Goal: Communication & Community: Answer question/provide support

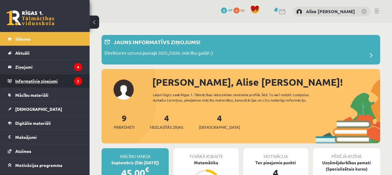
click at [62, 78] on legend "Informatīvie ziņojumi 2" at bounding box center [48, 81] width 67 height 14
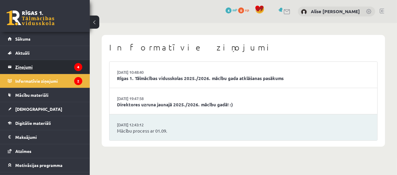
click at [74, 65] on icon "4" at bounding box center [78, 67] width 8 height 8
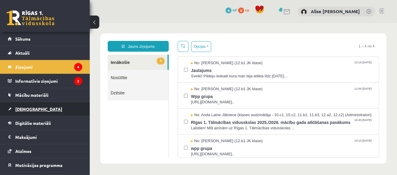
click at [45, 113] on link "[DEMOGRAPHIC_DATA]" at bounding box center [45, 109] width 74 height 14
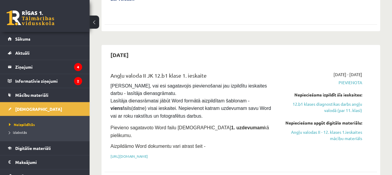
scroll to position [389, 0]
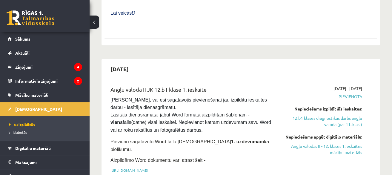
click at [196, 62] on div "2025-09-30" at bounding box center [241, 69] width 273 height 14
click at [148, 168] on link "https://drive.google.com/drive/folders/1IHE_ip15KOAbO2Se1NDGwZ2e__vlzPUf?usp=sh…" at bounding box center [129, 170] width 37 height 5
click at [36, 93] on span "Mācību materiāli" at bounding box center [31, 94] width 33 height 5
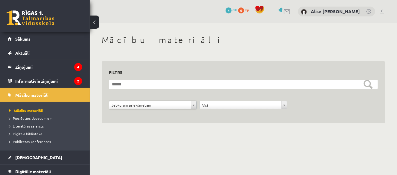
click at [122, 140] on div "**********" at bounding box center [243, 86] width 307 height 126
drag, startPoint x: 395, startPoint y: 63, endPoint x: 329, endPoint y: 158, distance: 116.1
click at [392, 154] on body "0 Dāvanas 4 mP 0 xp Alise Marta Brence Sākums Aktuāli Kā mācīties eSKOLĀ Kontak…" at bounding box center [198, 87] width 397 height 175
drag, startPoint x: 284, startPoint y: 157, endPoint x: 257, endPoint y: 145, distance: 30.0
click at [284, 158] on body "0 Dāvanas 4 mP 0 xp Alise Marta Brence Sākums Aktuāli Kā mācīties eSKOLĀ Kontak…" at bounding box center [198, 87] width 397 height 175
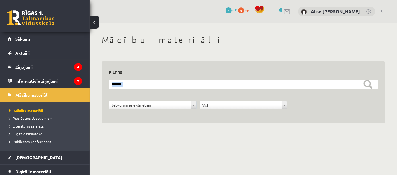
drag, startPoint x: 257, startPoint y: 145, endPoint x: 244, endPoint y: 134, distance: 17.0
click at [257, 144] on div "**********" at bounding box center [243, 86] width 307 height 126
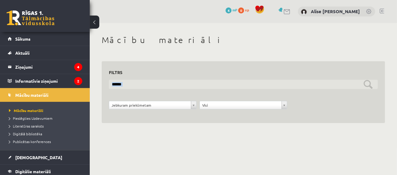
click at [251, 87] on input "text" at bounding box center [243, 84] width 269 height 9
click at [251, 89] on input "text" at bounding box center [243, 84] width 269 height 9
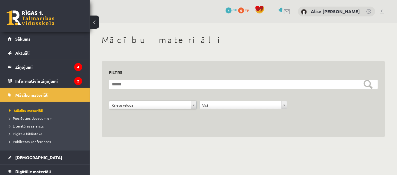
drag, startPoint x: 182, startPoint y: 108, endPoint x: 180, endPoint y: 100, distance: 7.3
click at [39, 127] on span "Literatūras saraksts" at bounding box center [26, 126] width 35 height 5
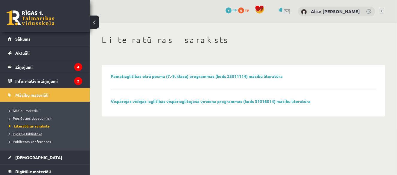
click at [36, 133] on span "Digitālā bibliotēka" at bounding box center [25, 134] width 33 height 5
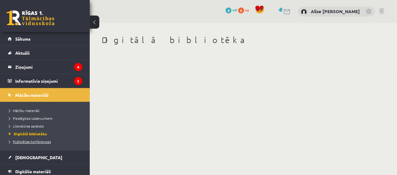
click at [39, 143] on link "Publicētas konferences" at bounding box center [46, 141] width 75 height 5
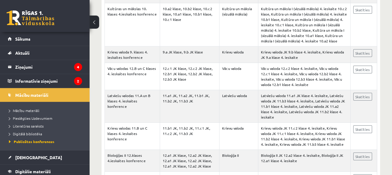
scroll to position [688, 0]
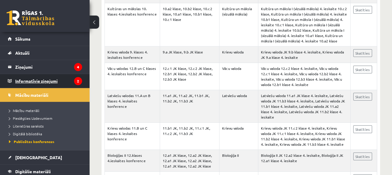
click at [28, 80] on legend "Informatīvie ziņojumi 2" at bounding box center [48, 81] width 67 height 14
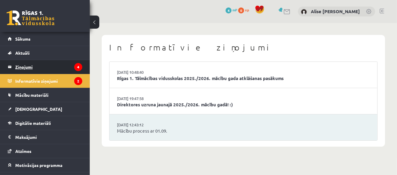
click at [35, 61] on legend "Ziņojumi 4" at bounding box center [48, 67] width 67 height 14
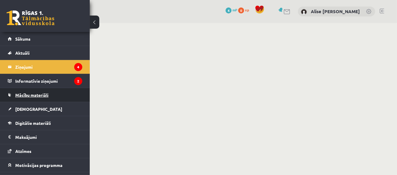
click at [34, 94] on span "Mācību materiāli" at bounding box center [31, 94] width 33 height 5
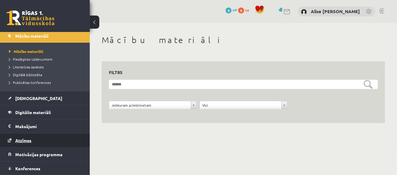
scroll to position [60, 0]
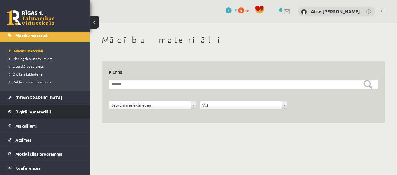
click at [49, 113] on span "Digitālie materiāli" at bounding box center [33, 111] width 36 height 5
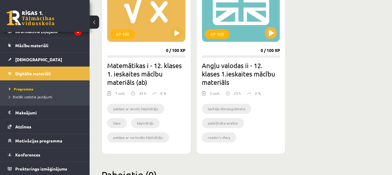
scroll to position [209, 0]
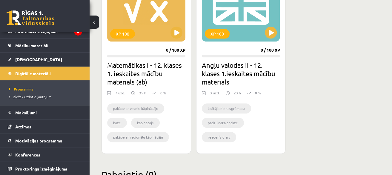
click at [213, 91] on div "3 uzd." at bounding box center [215, 94] width 10 height 9
click at [275, 34] on button at bounding box center [271, 33] width 12 height 12
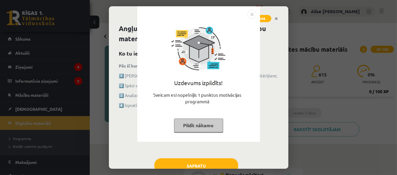
click at [251, 16] on img "Close" at bounding box center [251, 14] width 9 height 9
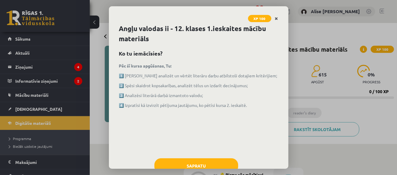
click at [275, 15] on link "Close" at bounding box center [276, 19] width 10 height 12
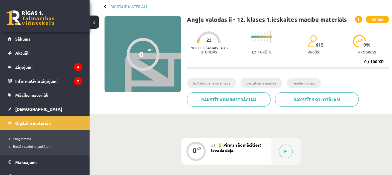
scroll to position [30, 0]
click at [39, 106] on link "[DEMOGRAPHIC_DATA]" at bounding box center [45, 109] width 74 height 14
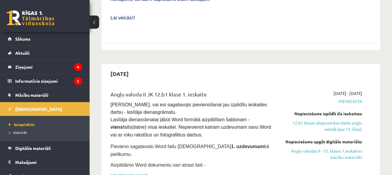
scroll to position [389, 0]
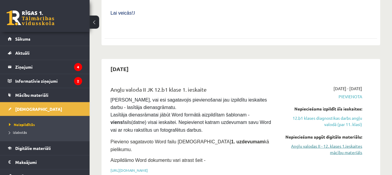
click at [303, 143] on link "Angļu valodas II - 12. klases 1.ieskaites mācību materiāls" at bounding box center [324, 149] width 78 height 13
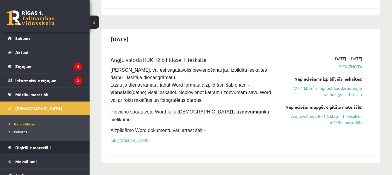
scroll to position [0, 0]
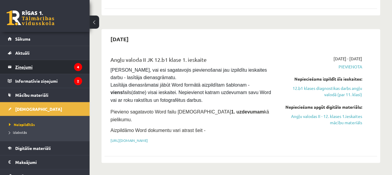
click at [45, 64] on legend "Ziņojumi 4" at bounding box center [48, 67] width 67 height 14
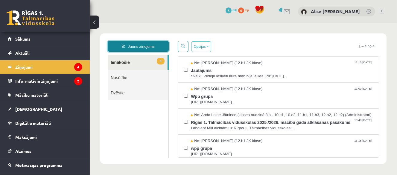
click at [140, 45] on link "Jauns ziņojums" at bounding box center [137, 46] width 61 height 11
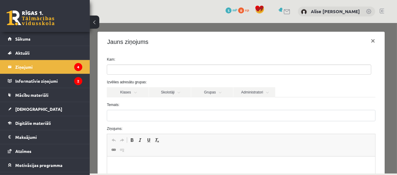
click at [179, 71] on ul at bounding box center [239, 70] width 264 height 10
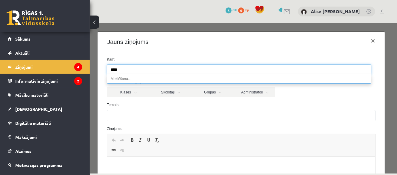
type input "*****"
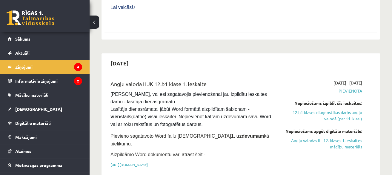
scroll to position [389, 0]
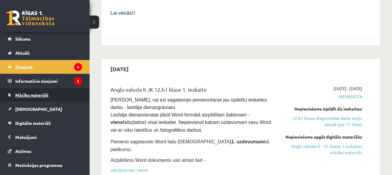
click at [45, 97] on span "Mācību materiāli" at bounding box center [31, 94] width 33 height 5
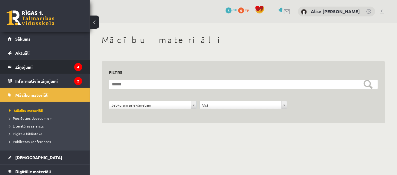
click at [39, 63] on legend "Ziņojumi 4" at bounding box center [48, 67] width 67 height 14
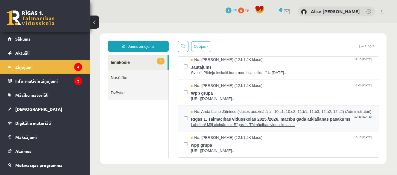
scroll to position [14, 0]
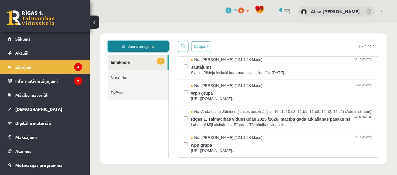
click at [144, 47] on link "Jauns ziņojums" at bounding box center [137, 46] width 61 height 11
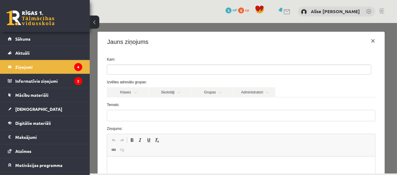
click at [155, 68] on ul at bounding box center [239, 70] width 264 height 10
click at [178, 93] on link "Skolotāji" at bounding box center [170, 92] width 42 height 10
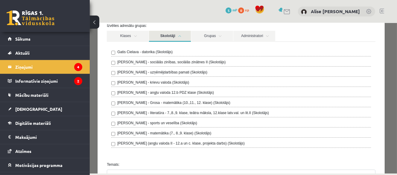
scroll to position [60, 0]
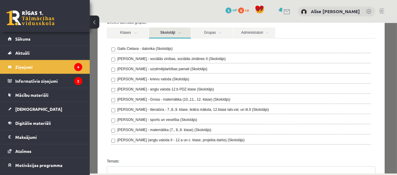
click at [179, 138] on label "Katrīne Laizāne (angļu valoda II - 12.a un c. klase, projekta darbs) (Skolotājs)" at bounding box center [180, 139] width 127 height 5
click at [130, 135] on div "Gatis Cielava - datorika (Skolotājs) Anita Jozus - sociālās zinības, sociālās z…" at bounding box center [240, 95] width 259 height 99
click at [42, 21] on link at bounding box center [31, 17] width 48 height 15
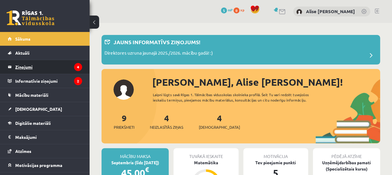
click at [30, 64] on legend "Ziņojumi 4" at bounding box center [48, 67] width 67 height 14
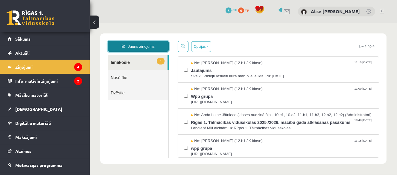
click at [159, 47] on link "Jauns ziņojums" at bounding box center [137, 46] width 61 height 11
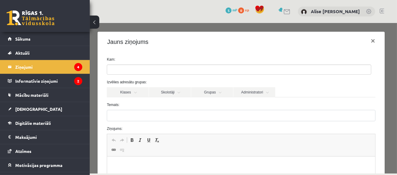
click at [163, 68] on ul at bounding box center [239, 70] width 264 height 10
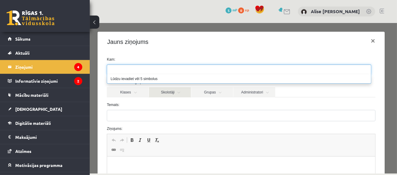
click at [184, 94] on link "Skolotāji" at bounding box center [170, 92] width 42 height 10
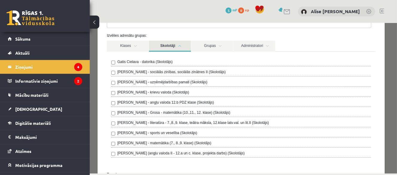
scroll to position [60, 0]
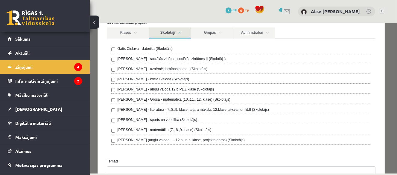
click at [163, 88] on label "Agnese Vaškūna - angļu valoda 12.b PDZ klase (Skolotājs)" at bounding box center [165, 88] width 97 height 5
click at [262, 33] on link "Administratori" at bounding box center [254, 32] width 42 height 11
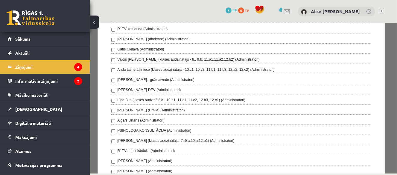
scroll to position [0, 0]
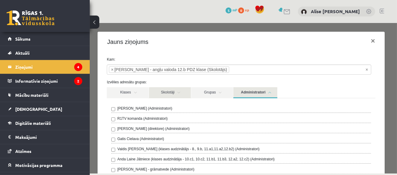
click at [176, 94] on link "Skolotāji" at bounding box center [170, 92] width 42 height 11
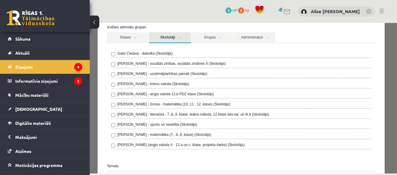
scroll to position [60, 0]
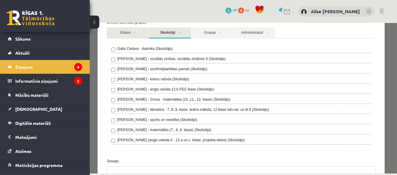
click at [141, 33] on link "Klases" at bounding box center [127, 32] width 42 height 11
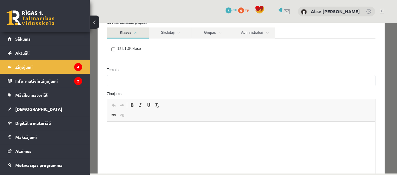
click at [141, 33] on link "Klases" at bounding box center [127, 32] width 42 height 11
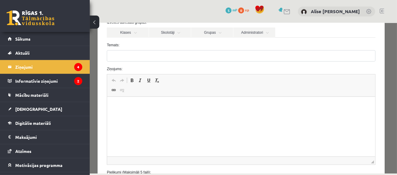
click at [169, 28] on div "Izvēlies adresātu grupas: Klases Skolotāji Grupas Administratori 12.b1 JK klase…" at bounding box center [240, 28] width 277 height 18
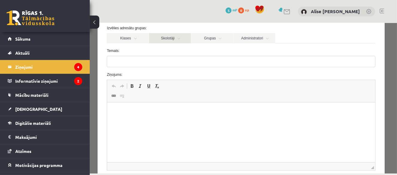
click at [172, 38] on link "Skolotāji" at bounding box center [170, 38] width 42 height 10
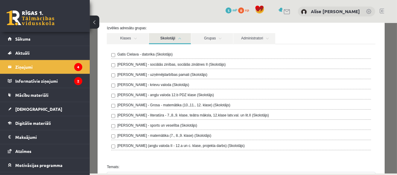
click at [178, 36] on link "Skolotāji" at bounding box center [170, 38] width 42 height 11
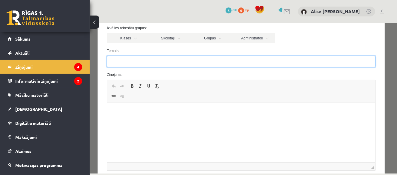
click at [175, 62] on input "Temats:" at bounding box center [240, 61] width 268 height 11
type input "**********"
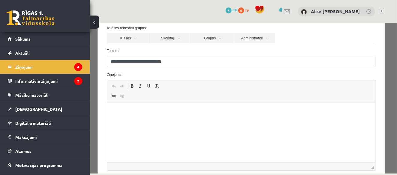
click at [159, 114] on p "Bagātinātā teksta redaktors, wiswyg-editor-47363807408660-1756884058-987" at bounding box center [241, 112] width 256 height 6
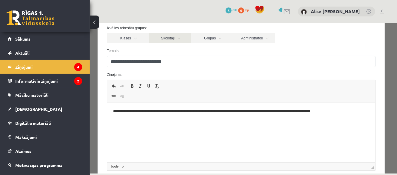
click at [185, 39] on link "Skolotāji" at bounding box center [170, 38] width 42 height 10
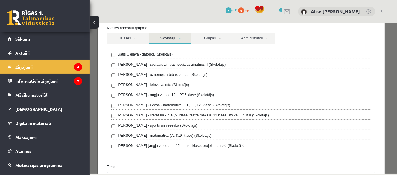
click at [181, 38] on link "Skolotāji" at bounding box center [170, 38] width 42 height 11
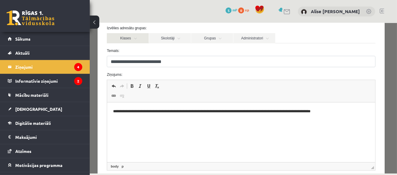
click at [134, 40] on link "Klases" at bounding box center [127, 38] width 42 height 10
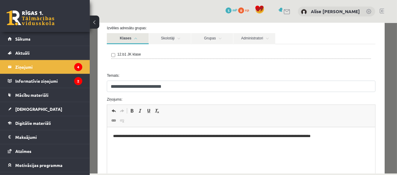
click at [134, 39] on link "Klases" at bounding box center [127, 38] width 42 height 11
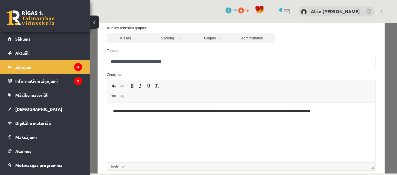
scroll to position [113, 0]
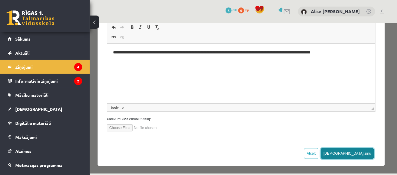
click at [359, 148] on button "Sūtīt ziņu" at bounding box center [346, 153] width 53 height 11
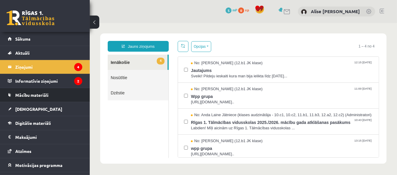
scroll to position [0, 0]
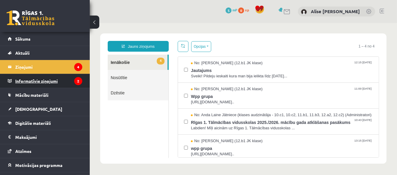
click at [74, 83] on icon "2" at bounding box center [78, 81] width 8 height 8
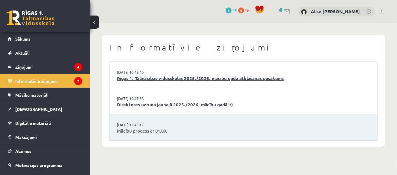
click at [201, 81] on link "Rīgas 1. Tālmācības vidusskolas 2025./2026. mācību gada atklāšanas pasākums" at bounding box center [243, 78] width 253 height 7
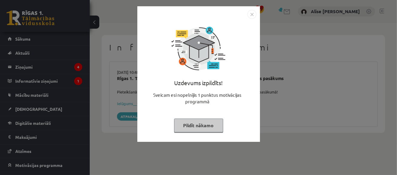
click at [206, 127] on button "Pildīt nākamo" at bounding box center [198, 126] width 49 height 14
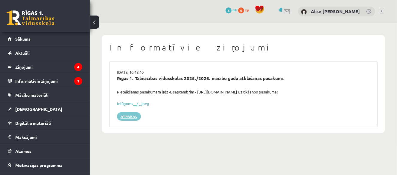
click at [129, 117] on link "Atpakaļ" at bounding box center [129, 116] width 24 height 8
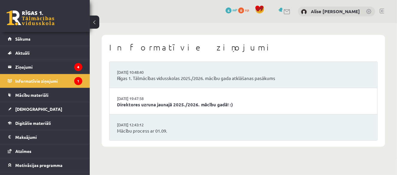
click at [209, 96] on li "[DATE] 19:47:58 Direktores uzruna jaunajā 2025./2026. mācību gadā! :)" at bounding box center [243, 101] width 268 height 26
click at [208, 106] on link "Direktores uzruna jaunajā 2025./2026. mācību gadā! :)" at bounding box center [243, 104] width 253 height 7
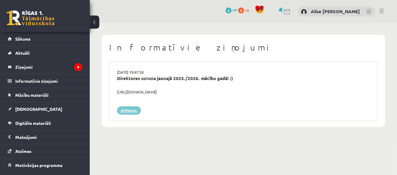
click at [134, 111] on link "Atpakaļ" at bounding box center [129, 110] width 24 height 8
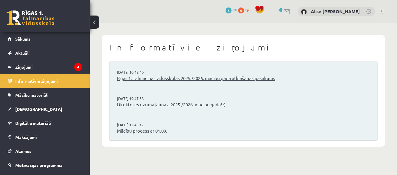
click at [204, 80] on link "Rīgas 1. Tālmācības vidusskolas 2025./2026. mācību gada atklāšanas pasākums" at bounding box center [243, 78] width 253 height 7
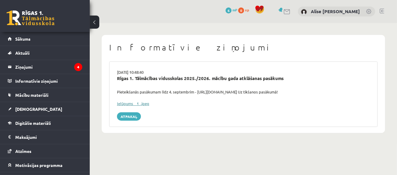
click at [134, 103] on link "Ielūgums__1_.jpeg" at bounding box center [133, 103] width 32 height 5
